Goal: Task Accomplishment & Management: Manage account settings

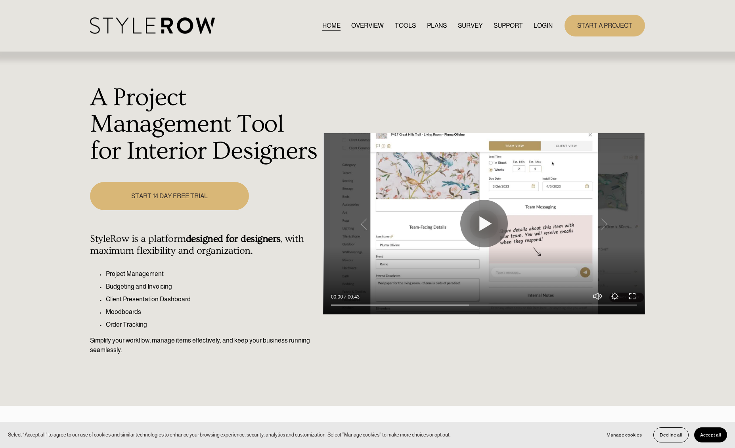
click at [535, 21] on link "LOGIN" at bounding box center [542, 25] width 19 height 11
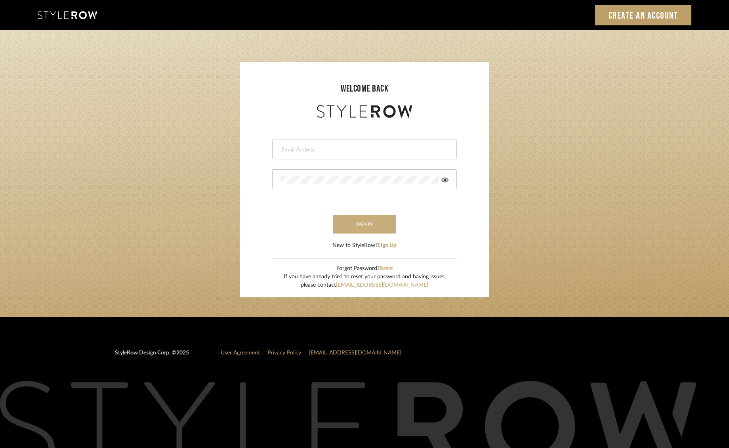
type input "ben.lewisrosedesign@gmail.com"
click at [361, 220] on button "sign in" at bounding box center [364, 224] width 63 height 19
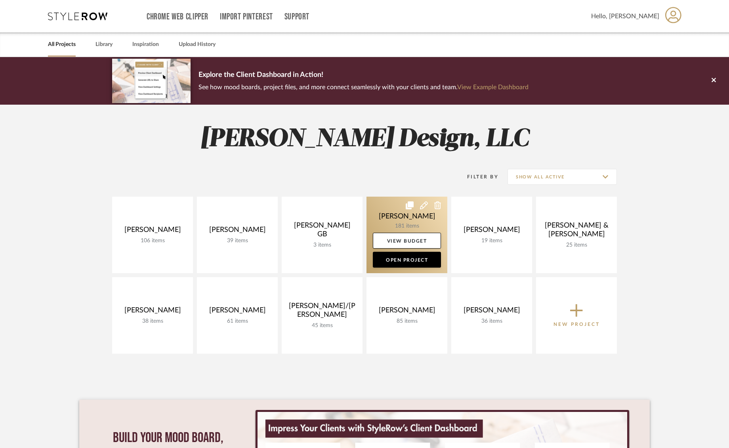
click at [387, 215] on link at bounding box center [407, 235] width 81 height 76
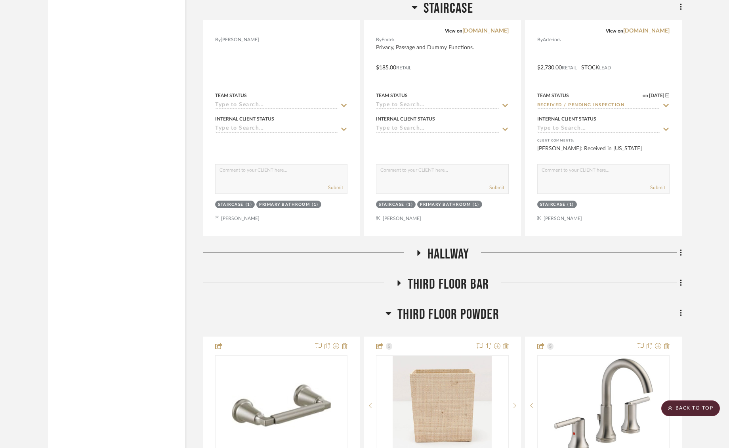
scroll to position [7928, 0]
click at [437, 247] on span "Hallway" at bounding box center [449, 253] width 42 height 17
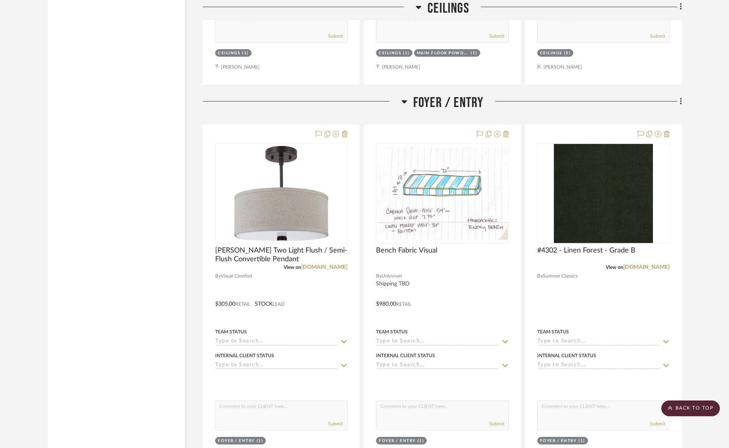
scroll to position [11484, 0]
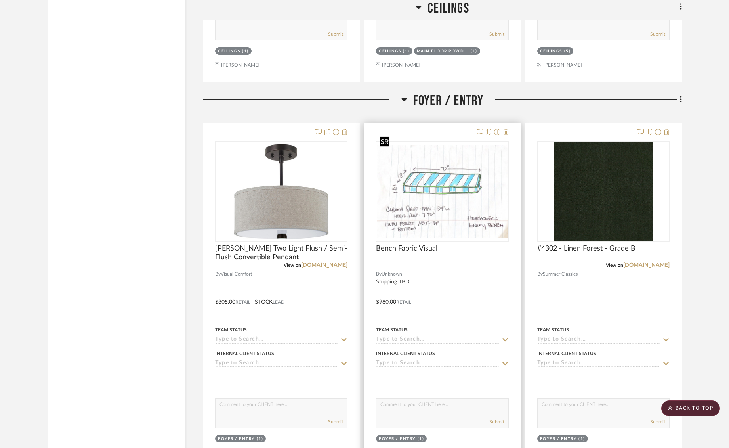
click at [431, 194] on img "0" at bounding box center [442, 191] width 131 height 93
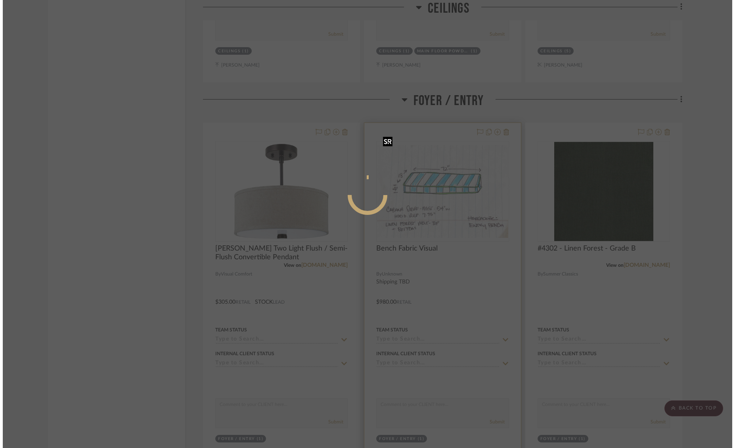
scroll to position [0, 0]
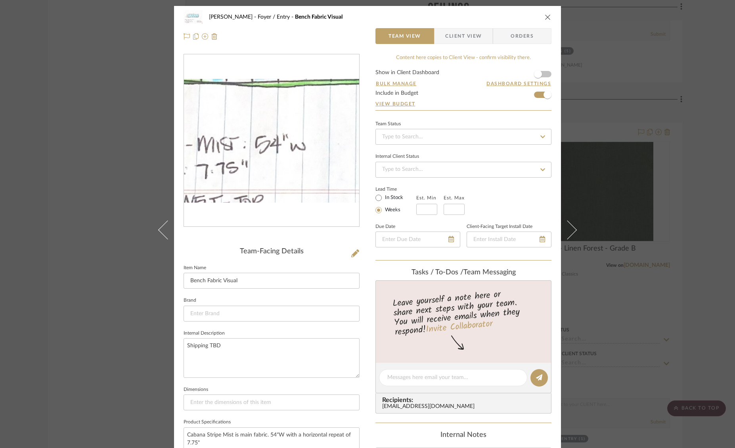
click at [267, 162] on img "0" at bounding box center [271, 141] width 175 height 124
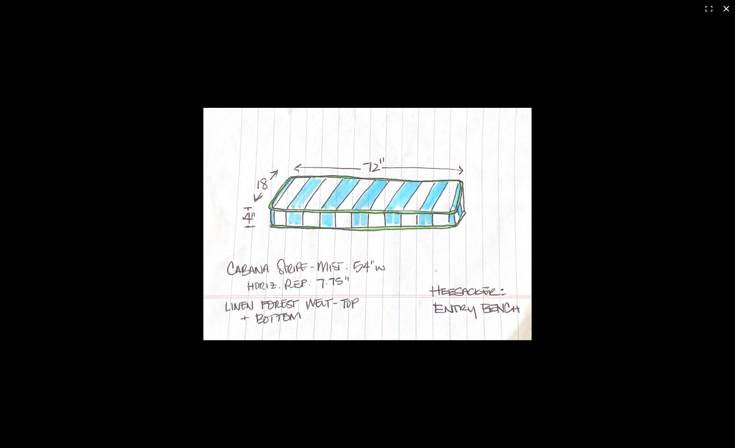
click at [730, 9] on button at bounding box center [725, 8] width 17 height 17
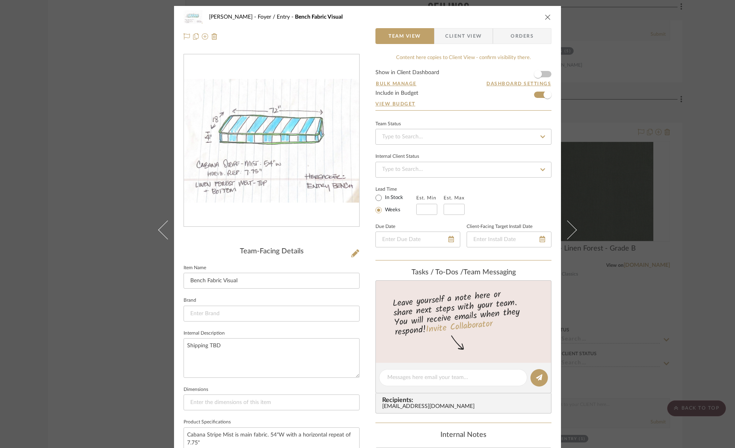
click at [545, 15] on icon "close" at bounding box center [548, 17] width 6 height 6
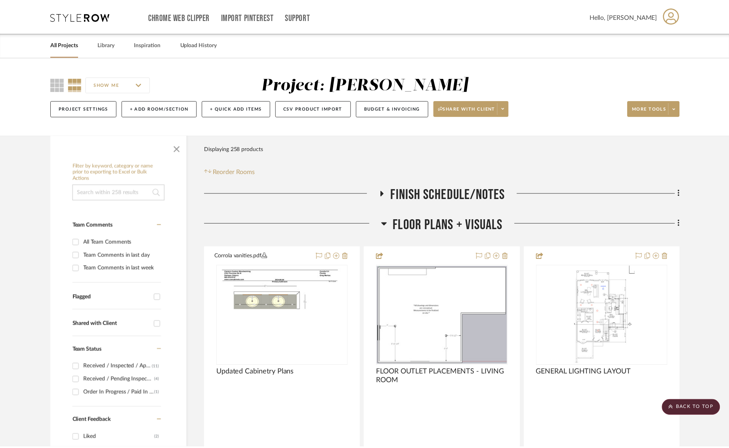
scroll to position [11484, 0]
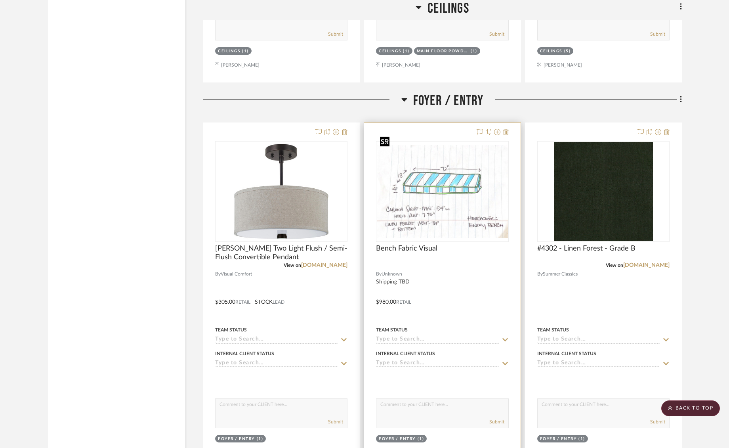
click at [437, 172] on img "0" at bounding box center [442, 191] width 131 height 93
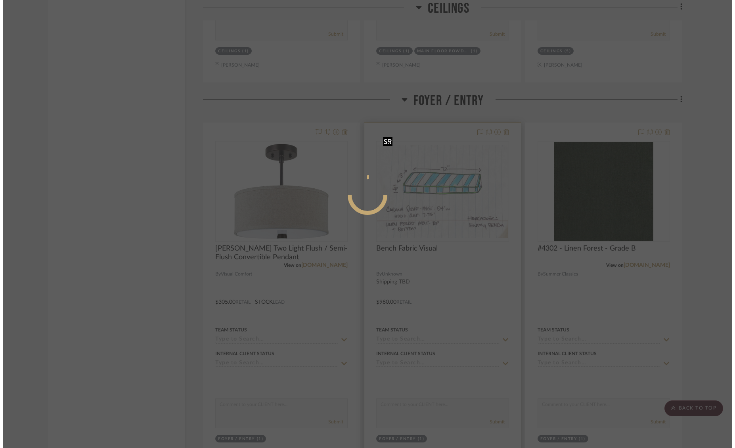
scroll to position [0, 0]
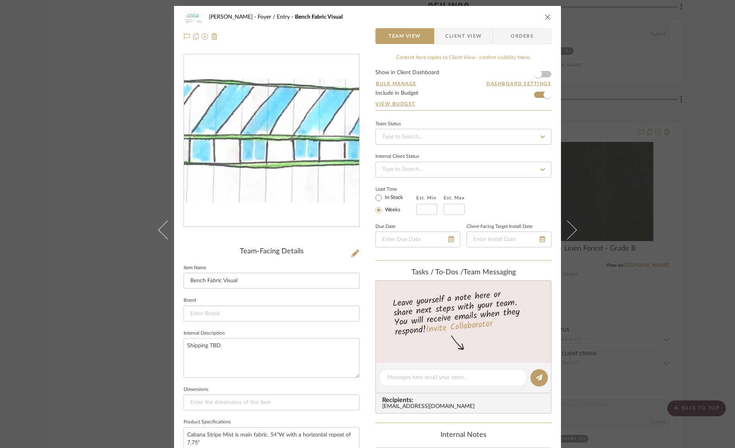
click at [271, 135] on img "0" at bounding box center [271, 141] width 175 height 124
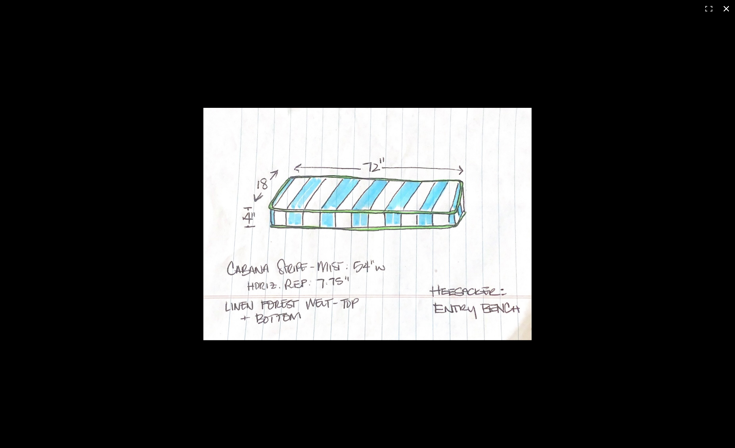
click at [725, 9] on button at bounding box center [725, 8] width 17 height 17
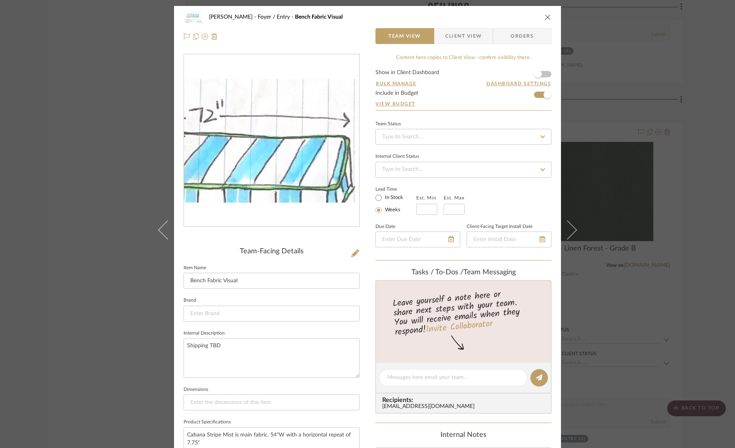
click at [294, 119] on img "0" at bounding box center [271, 141] width 175 height 124
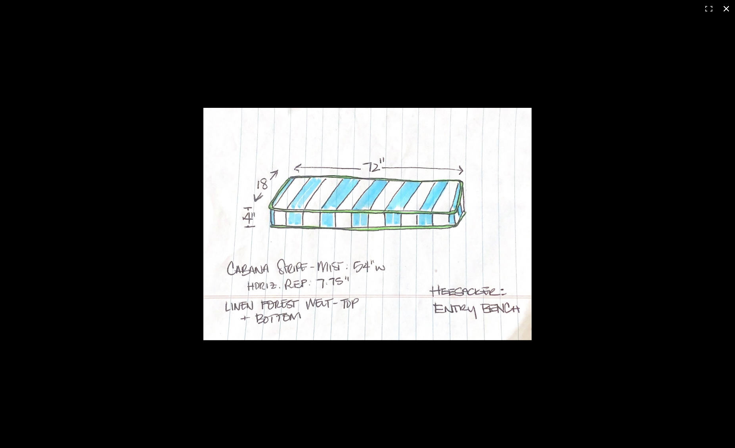
click at [730, 6] on button at bounding box center [725, 8] width 17 height 17
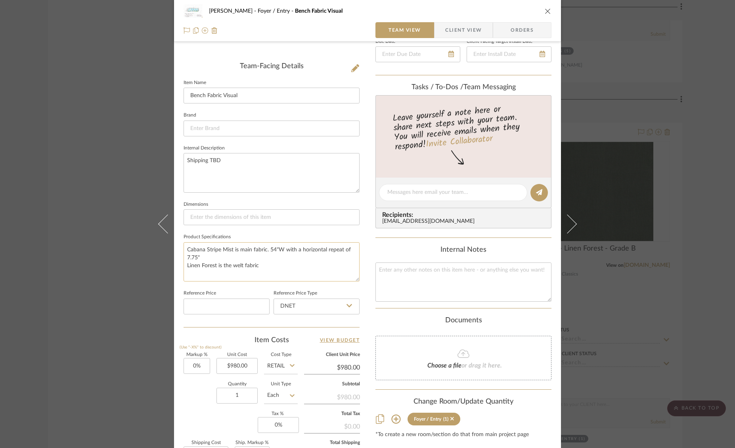
scroll to position [287, 0]
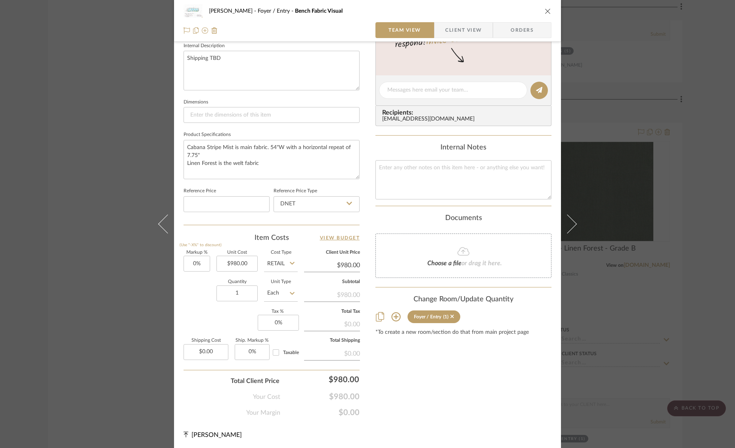
click at [545, 10] on icon "close" at bounding box center [548, 11] width 6 height 6
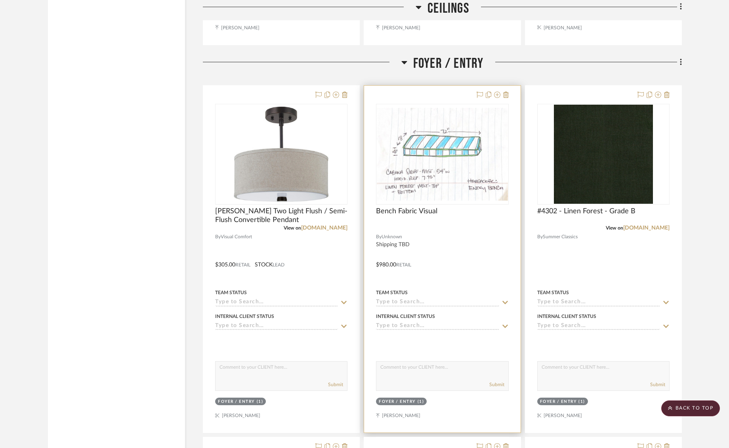
scroll to position [11527, 0]
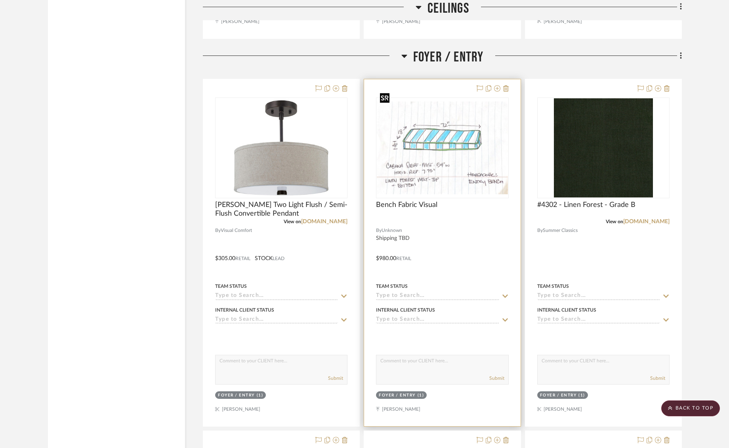
click at [457, 144] on img "0" at bounding box center [442, 147] width 131 height 93
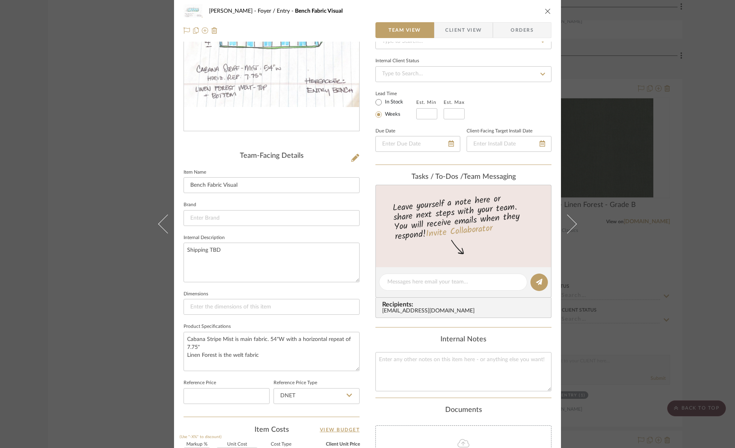
scroll to position [0, 0]
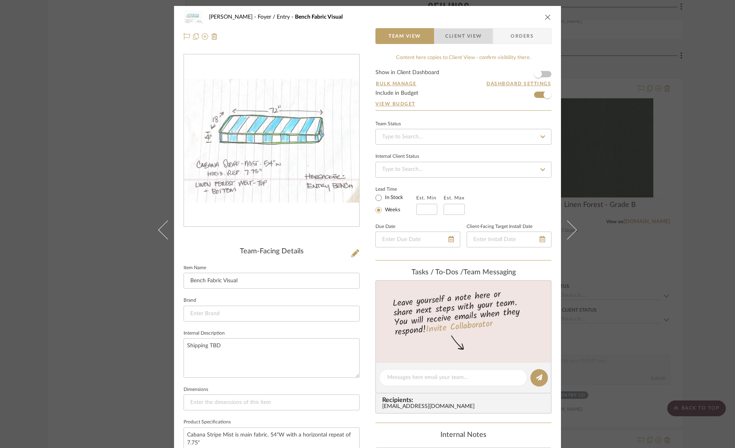
click at [457, 35] on span "Client View" at bounding box center [463, 36] width 36 height 16
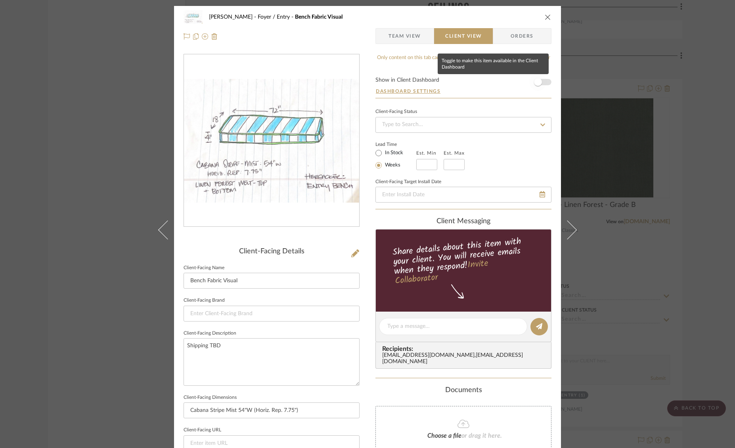
click at [538, 84] on span "button" at bounding box center [538, 82] width 8 height 8
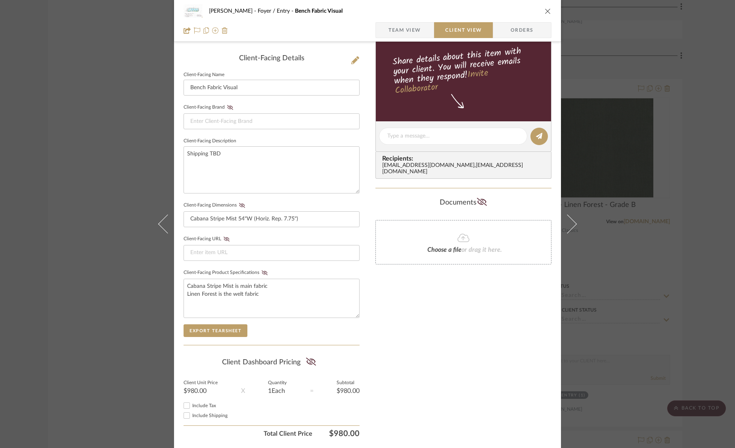
scroll to position [218, 0]
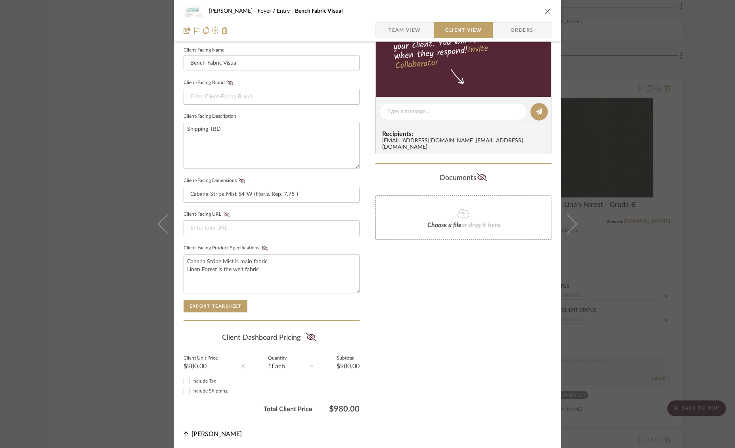
click at [546, 8] on icon "close" at bounding box center [548, 11] width 6 height 6
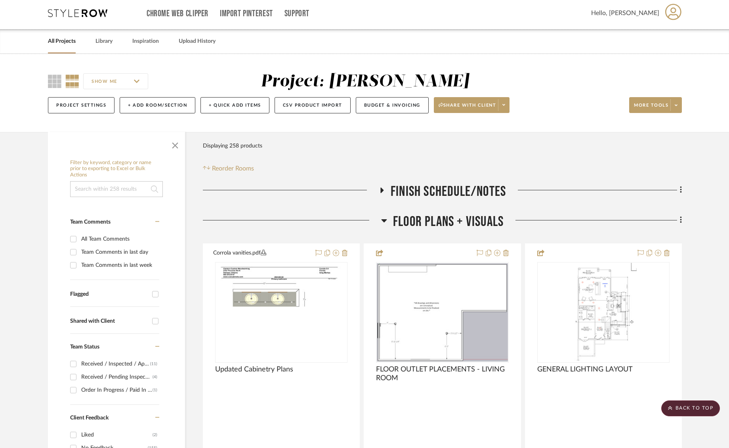
scroll to position [0, 0]
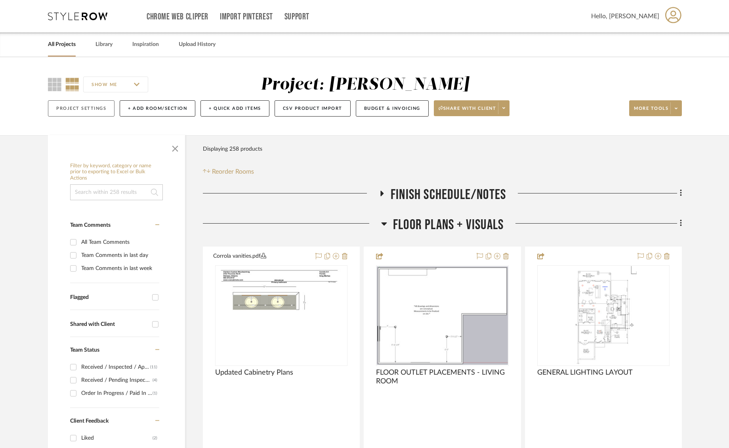
click at [86, 112] on button "Project Settings" at bounding box center [81, 108] width 67 height 16
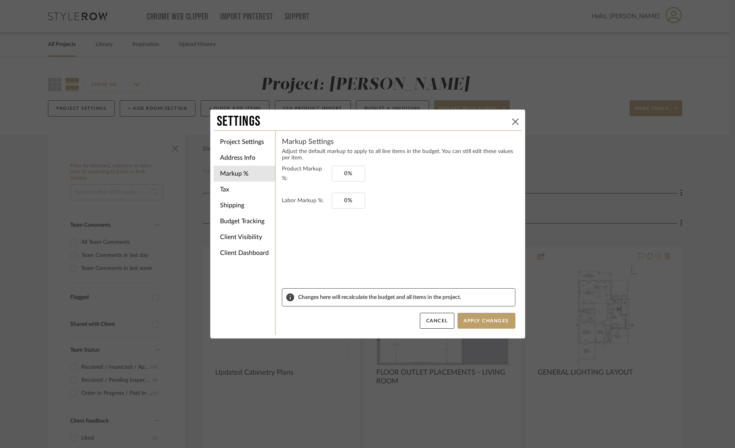
click at [513, 121] on icon at bounding box center [515, 122] width 6 height 6
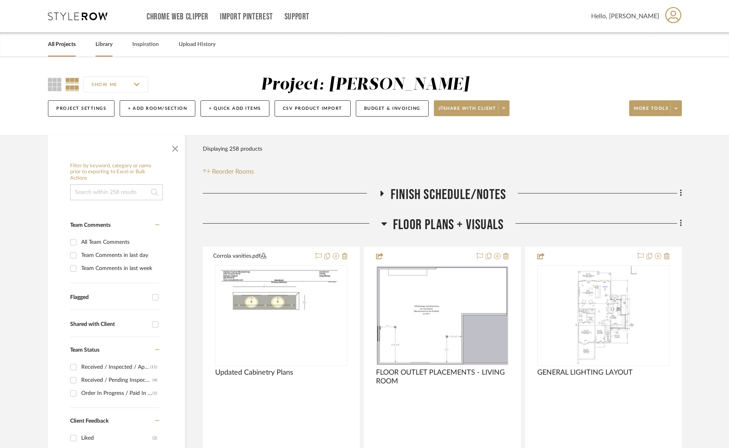
click at [102, 46] on link "Library" at bounding box center [104, 44] width 17 height 11
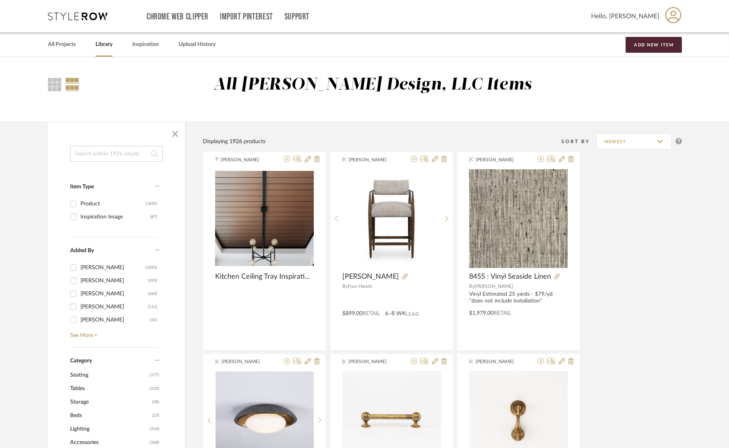
click at [64, 46] on link "All Projects" at bounding box center [62, 44] width 28 height 11
